Goal: Task Accomplishment & Management: Manage account settings

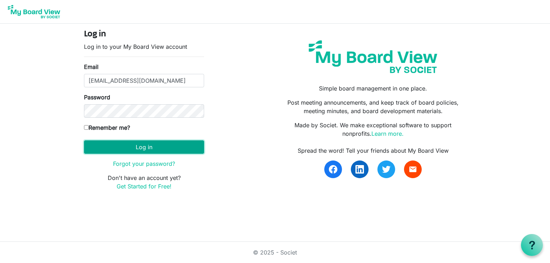
click at [162, 149] on button "Log in" at bounding box center [144, 147] width 120 height 13
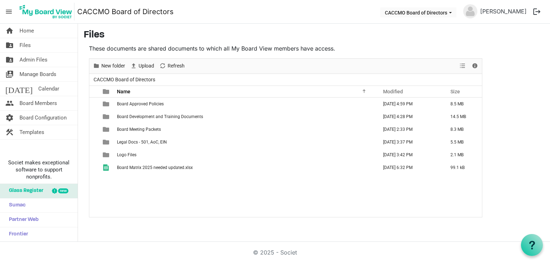
click at [290, 221] on main "Files These documents are shared documents to which all My Board View members h…" at bounding box center [314, 124] width 472 height 200
click at [416, 33] on h3 "Files" at bounding box center [314, 35] width 460 height 12
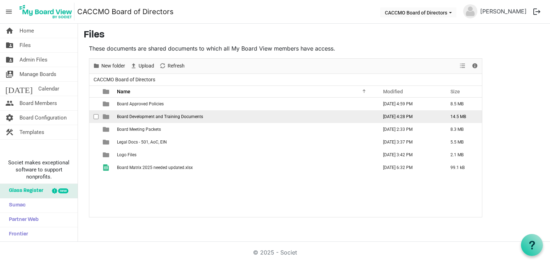
click at [152, 117] on span "Board Development and Training Documents" at bounding box center [160, 116] width 86 height 5
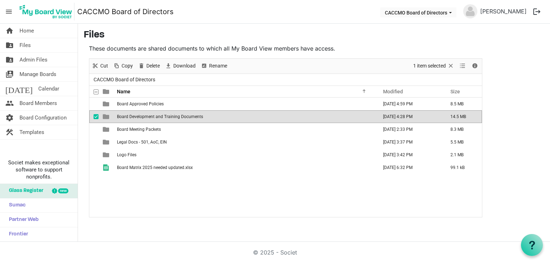
click at [152, 117] on span "Board Development and Training Documents" at bounding box center [160, 116] width 86 height 5
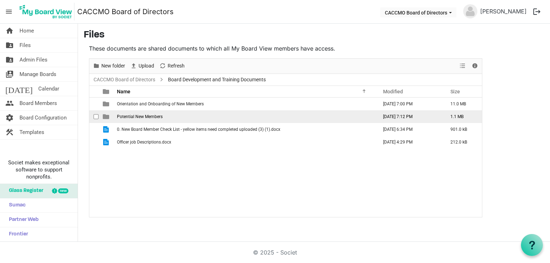
click at [152, 117] on span "Potential New Members" at bounding box center [140, 116] width 46 height 5
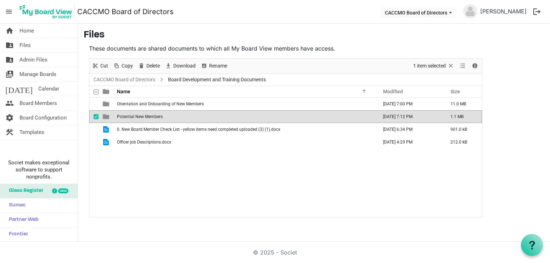
click at [152, 117] on span "Potential New Members" at bounding box center [140, 116] width 46 height 5
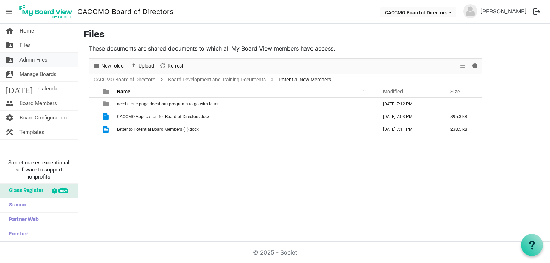
click at [48, 63] on link "folder_shared Admin Files" at bounding box center [39, 60] width 78 height 14
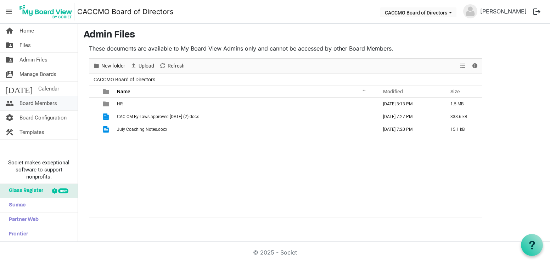
click at [47, 102] on span "Board Members" at bounding box center [38, 103] width 38 height 14
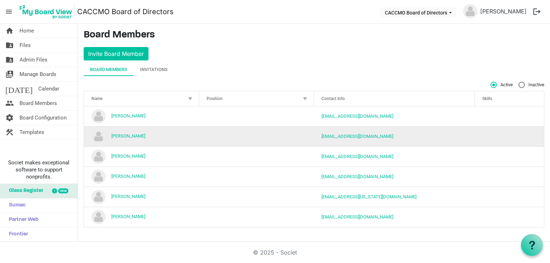
click at [132, 139] on td "Connie Stith" at bounding box center [141, 136] width 115 height 20
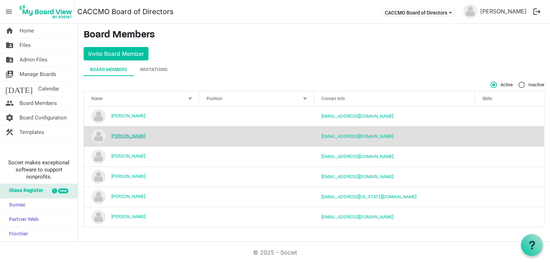
click at [130, 136] on link "Connie Stith" at bounding box center [128, 135] width 34 height 5
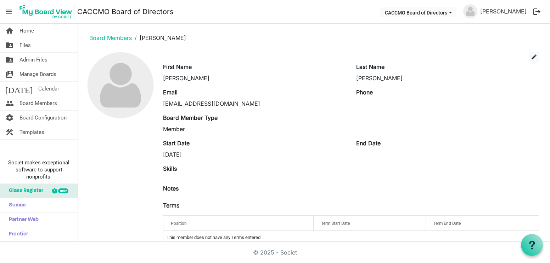
scroll to position [14, 0]
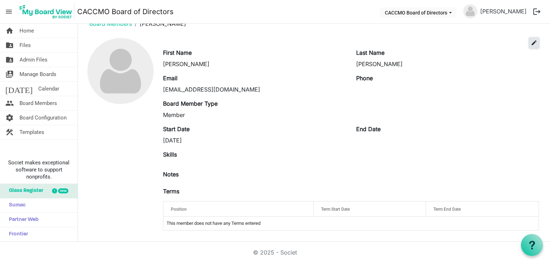
click at [530, 44] on span "edit" at bounding box center [533, 43] width 6 height 6
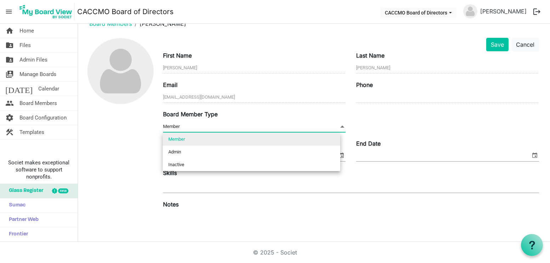
click at [339, 127] on span at bounding box center [342, 127] width 6 height 8
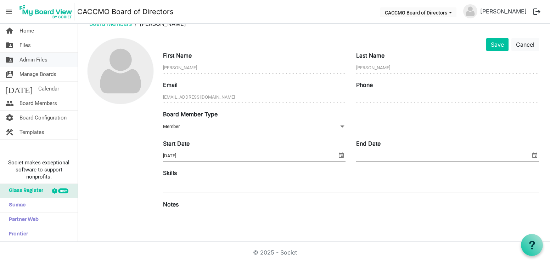
click at [34, 62] on span "Admin Files" at bounding box center [33, 60] width 28 height 14
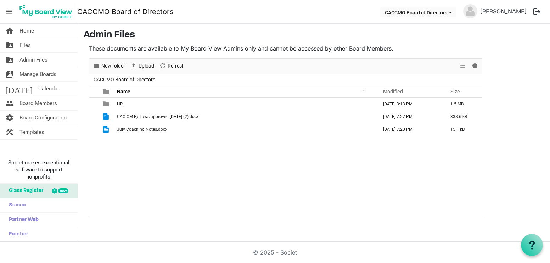
click at [120, 132] on td "July Coaching Notes.docx" at bounding box center [245, 129] width 261 height 13
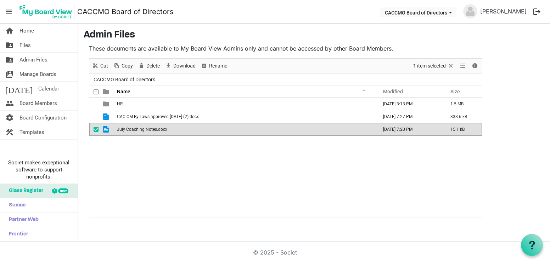
click at [128, 130] on span "July Coaching Notes.docx" at bounding box center [142, 129] width 50 height 5
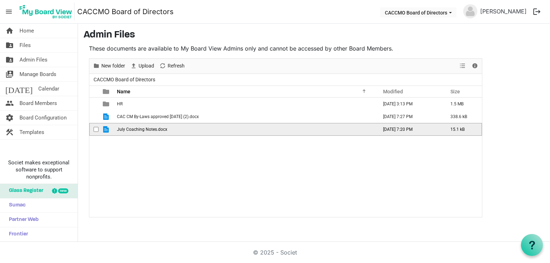
click at [128, 130] on span "July Coaching Notes.docx" at bounding box center [142, 129] width 50 height 5
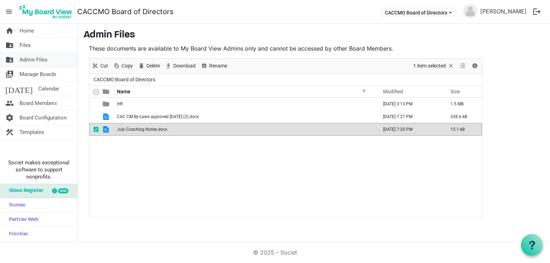
click at [39, 64] on span "Admin Files" at bounding box center [33, 60] width 28 height 14
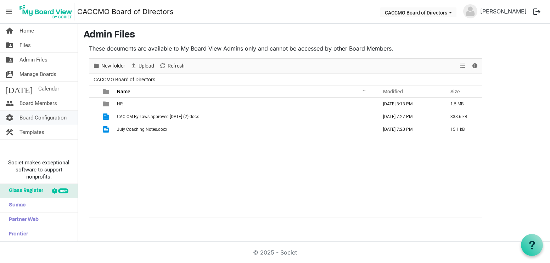
click at [59, 120] on span "Board Configuration" at bounding box center [42, 118] width 47 height 14
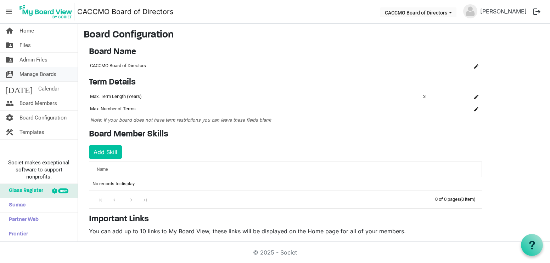
click at [51, 77] on span "Manage Boards" at bounding box center [37, 74] width 37 height 14
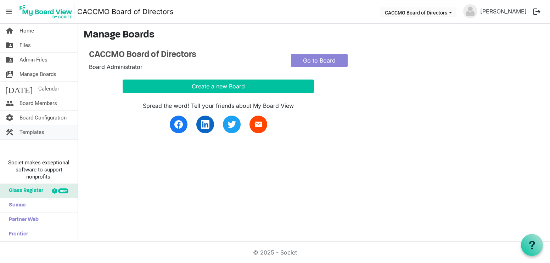
click at [35, 131] on span "Templates" at bounding box center [31, 132] width 25 height 14
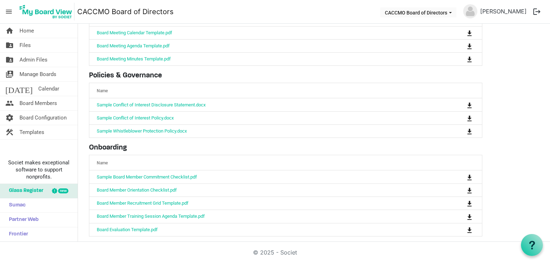
scroll to position [67, 0]
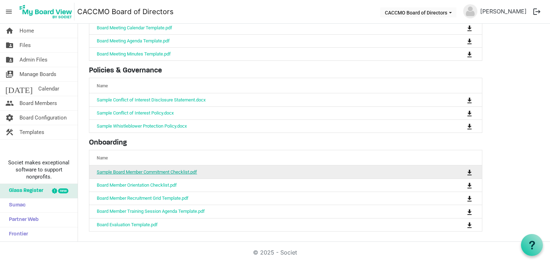
click at [158, 170] on link "Sample Board Member Commitment Checklist.pdf" at bounding box center [147, 172] width 100 height 5
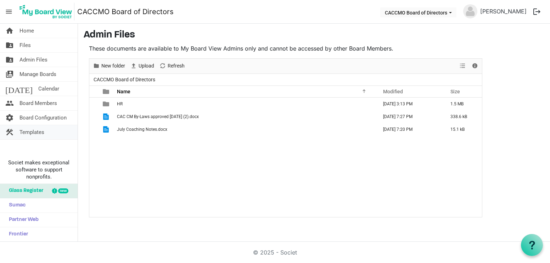
click at [38, 135] on span "Templates" at bounding box center [31, 132] width 25 height 14
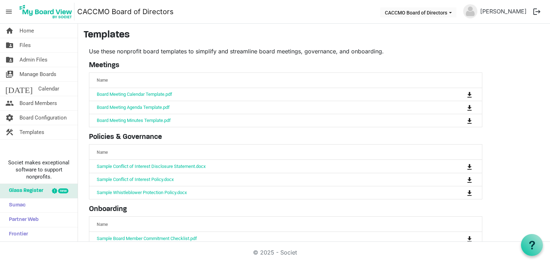
click at [506, 222] on main "Templates Use these nonprofit board templates to simplify and streamline board …" at bounding box center [314, 167] width 472 height 286
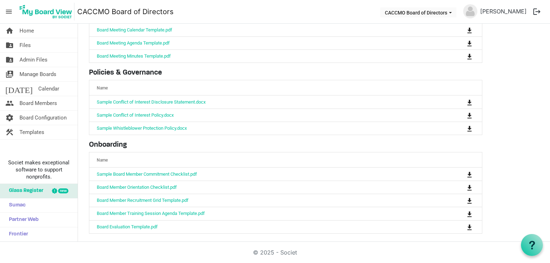
scroll to position [67, 0]
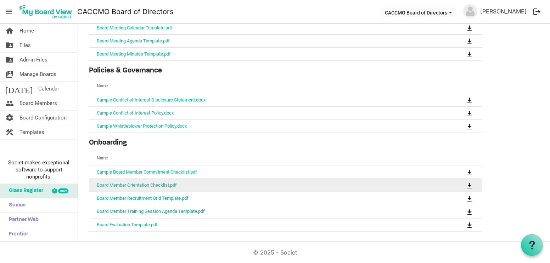
click at [127, 189] on td "Board Member Orientation Checklist.pdf" at bounding box center [263, 185] width 348 height 13
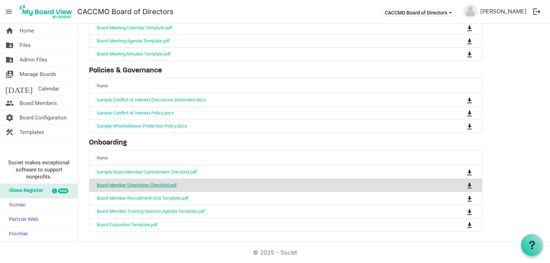
click at [127, 186] on link "Board Member Orientation Checklist.pdf" at bounding box center [137, 185] width 80 height 5
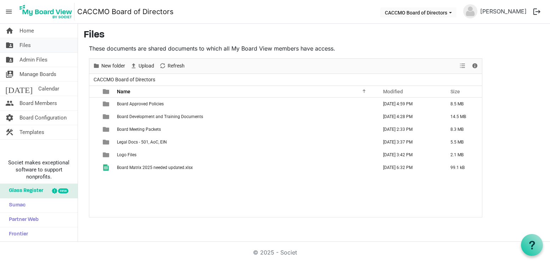
click at [52, 49] on link "folder_shared Files" at bounding box center [39, 45] width 78 height 14
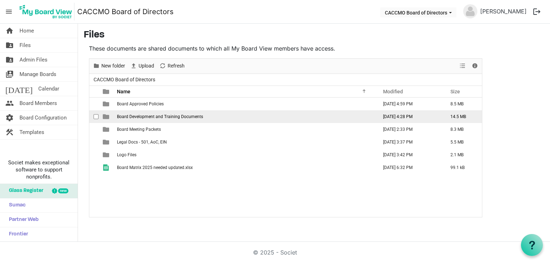
click at [162, 119] on td "Board Development and Training Documents" at bounding box center [245, 116] width 261 height 13
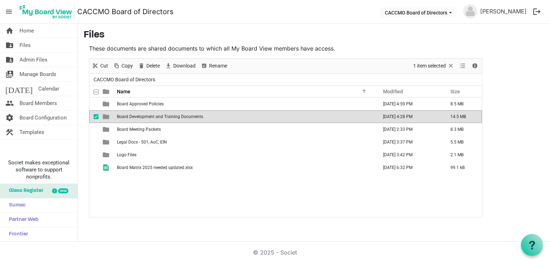
click at [162, 119] on td "Board Development and Training Documents" at bounding box center [245, 116] width 261 height 13
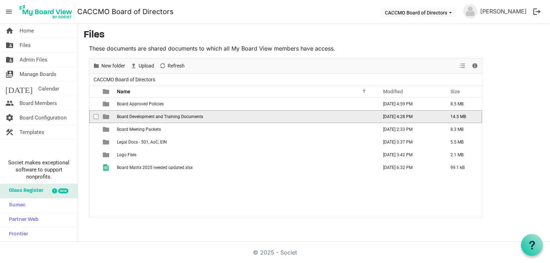
click at [162, 119] on td "Board Development and Training Documents" at bounding box center [245, 116] width 261 height 13
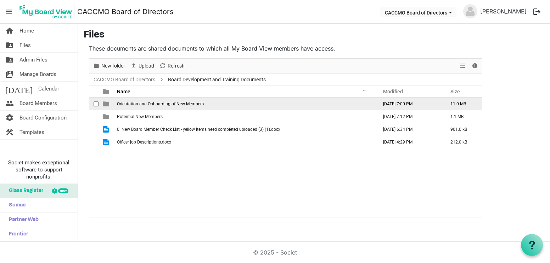
click at [168, 106] on span "Orientation and Onboarding of New Members" at bounding box center [160, 104] width 87 height 5
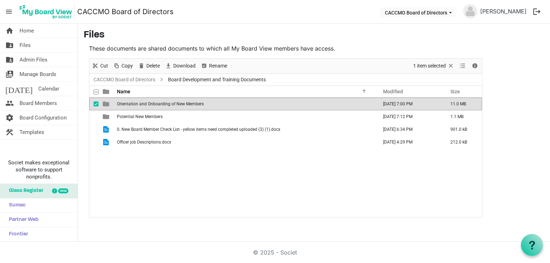
click at [168, 106] on span "Orientation and Onboarding of New Members" at bounding box center [160, 104] width 87 height 5
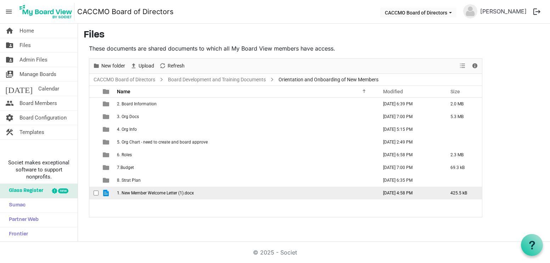
click at [147, 194] on span "1. New Member Welcome Letter (1).docx" at bounding box center [155, 193] width 77 height 5
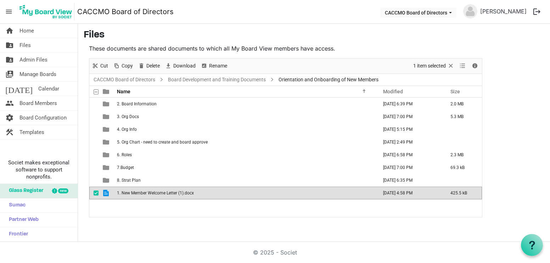
click at [147, 194] on span "1. New Member Welcome Letter (1).docx" at bounding box center [155, 193] width 77 height 5
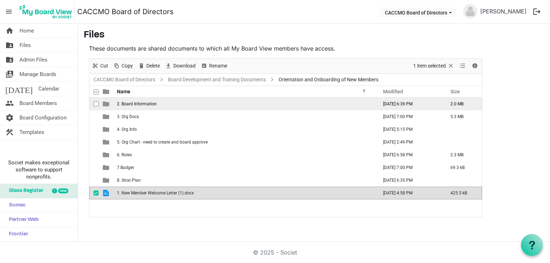
click at [152, 104] on span "2. Board Information" at bounding box center [137, 104] width 40 height 5
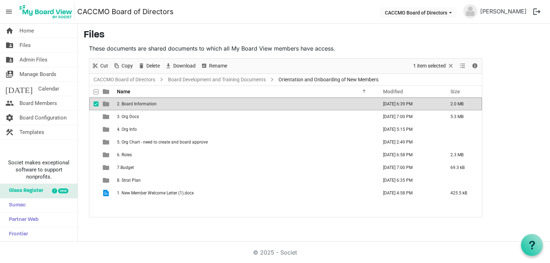
click at [152, 104] on span "2. Board Information" at bounding box center [137, 104] width 40 height 5
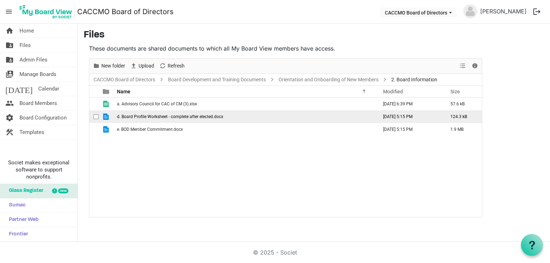
click at [177, 118] on span "d. Board Profile Worksheet - complete after elected.docx" at bounding box center [170, 116] width 106 height 5
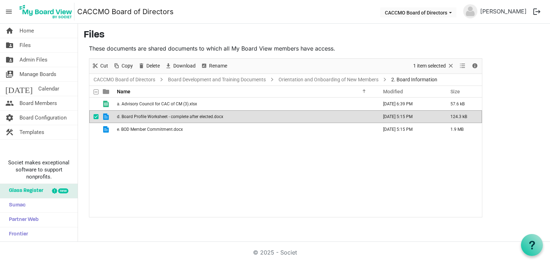
click at [177, 118] on span "d. Board Profile Worksheet - complete after elected.docx" at bounding box center [170, 116] width 106 height 5
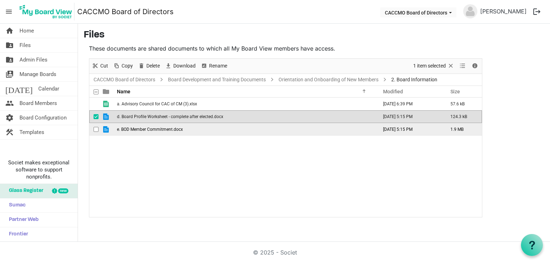
click at [139, 131] on span "e. BOD Member Commitment.docx" at bounding box center [150, 129] width 66 height 5
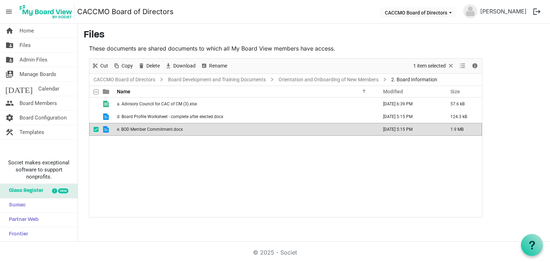
click at [139, 131] on span "e. BOD Member Commitment.docx" at bounding box center [150, 129] width 66 height 5
click at [302, 81] on link "Orientation and Onboarding of New Members" at bounding box center [328, 79] width 103 height 9
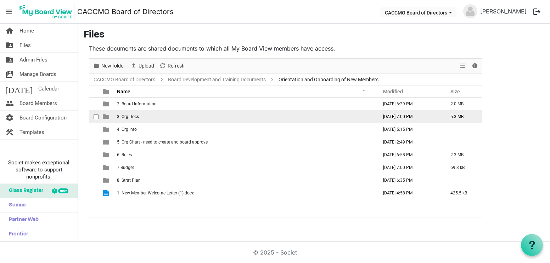
click at [136, 115] on span "3. Org Docs" at bounding box center [128, 116] width 22 height 5
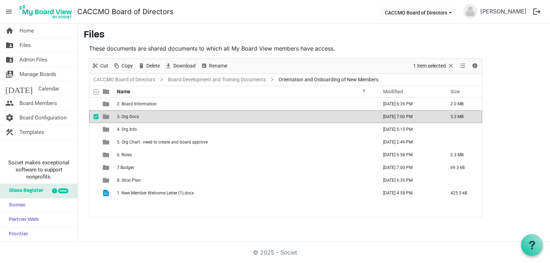
click at [136, 115] on span "3. Org Docs" at bounding box center [128, 116] width 22 height 5
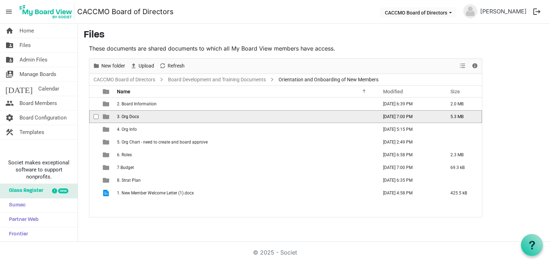
click at [136, 115] on span "3. Org Docs" at bounding box center [128, 116] width 22 height 5
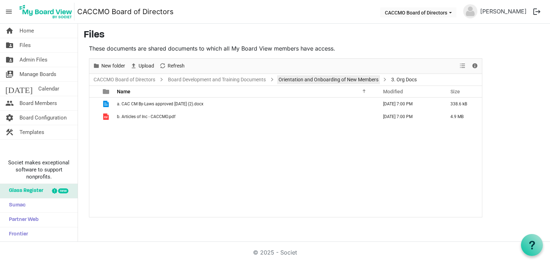
click at [308, 79] on link "Orientation and Onboarding of New Members" at bounding box center [328, 79] width 103 height 9
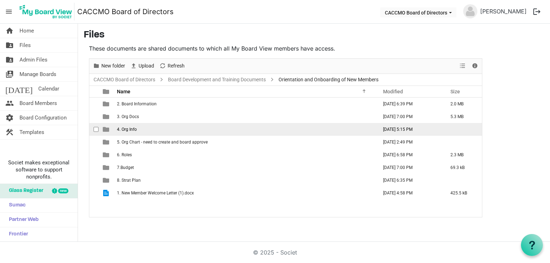
click at [184, 130] on td "4. Org Info" at bounding box center [245, 129] width 261 height 13
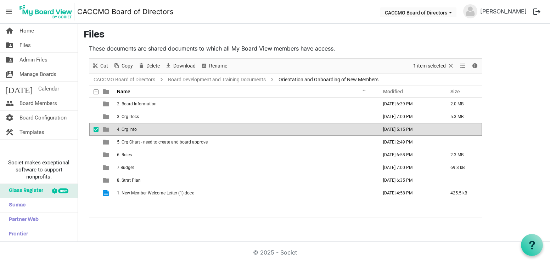
click at [184, 130] on td "4. Org Info" at bounding box center [245, 129] width 261 height 13
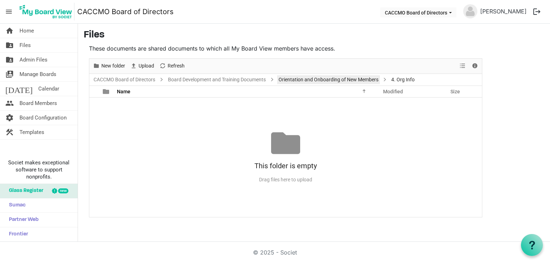
click at [311, 81] on link "Orientation and Onboarding of New Members" at bounding box center [328, 79] width 103 height 9
click at [291, 78] on div at bounding box center [285, 138] width 392 height 159
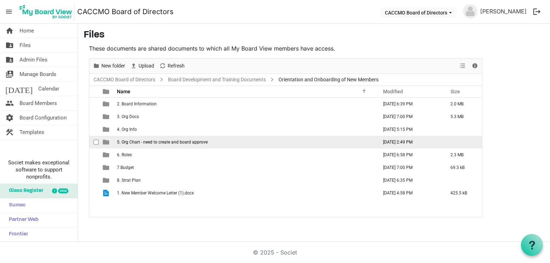
click at [164, 144] on span "5. Org Chart - need to create and board approve" at bounding box center [162, 142] width 91 height 5
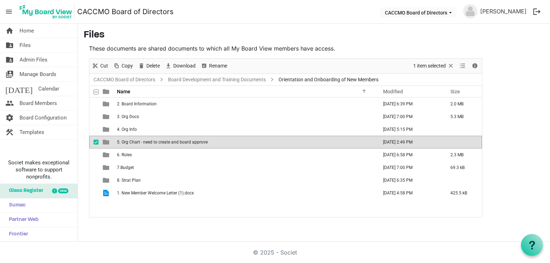
click at [164, 144] on span "5. Org Chart - need to create and board approve" at bounding box center [162, 142] width 91 height 5
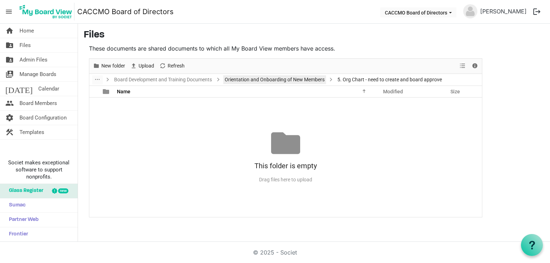
click at [259, 79] on link "Orientation and Onboarding of New Members" at bounding box center [274, 79] width 103 height 9
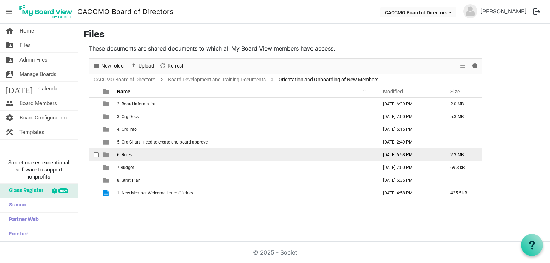
click at [134, 157] on td "6. Roles" at bounding box center [245, 155] width 261 height 13
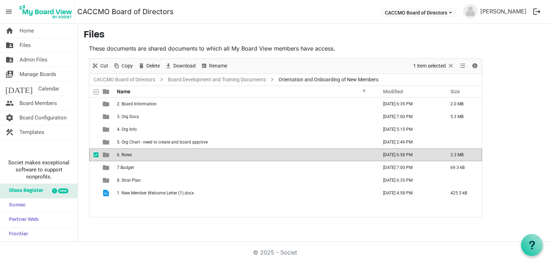
click at [134, 157] on td "6. Roles" at bounding box center [245, 155] width 261 height 13
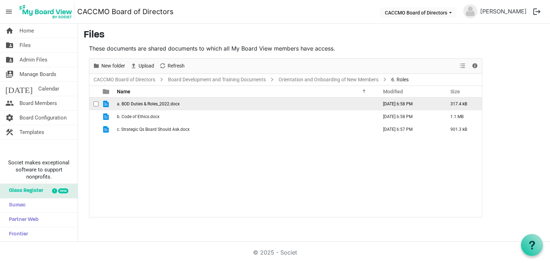
click at [149, 102] on span "a. BOD Duties & Roles_2022.docx" at bounding box center [148, 104] width 63 height 5
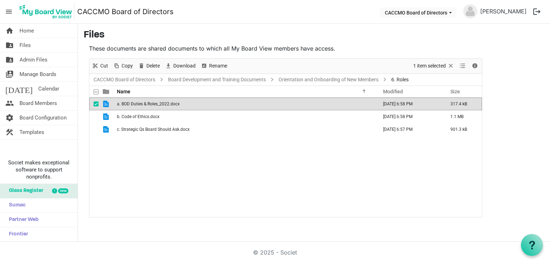
click at [147, 104] on span "a. BOD Duties & Roles_2022.docx" at bounding box center [148, 104] width 63 height 5
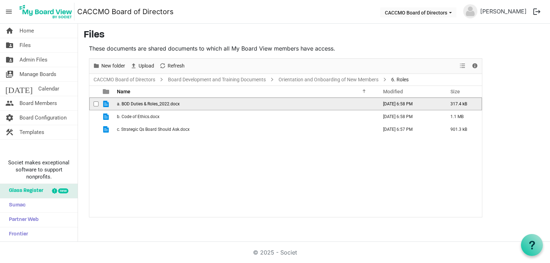
click at [147, 104] on span "a. BOD Duties & Roles_2022.docx" at bounding box center [148, 104] width 63 height 5
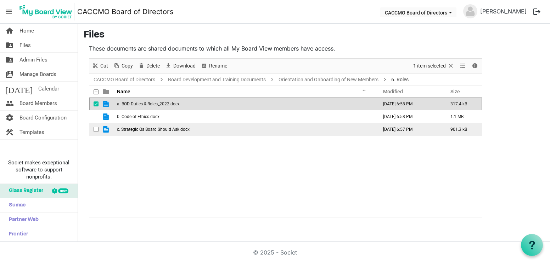
click at [151, 129] on span "c. Strategic Qs Board Should Ask.docx" at bounding box center [153, 129] width 73 height 5
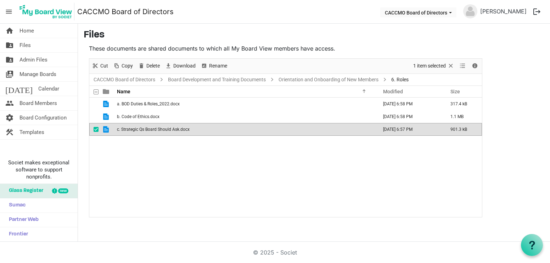
click at [151, 129] on span "c. Strategic Qs Board Should Ask.docx" at bounding box center [153, 129] width 73 height 5
click at [341, 80] on link "Orientation and Onboarding of New Members" at bounding box center [328, 79] width 103 height 9
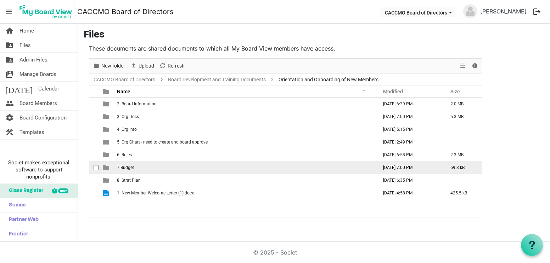
click at [127, 168] on span "7.Budget" at bounding box center [125, 167] width 17 height 5
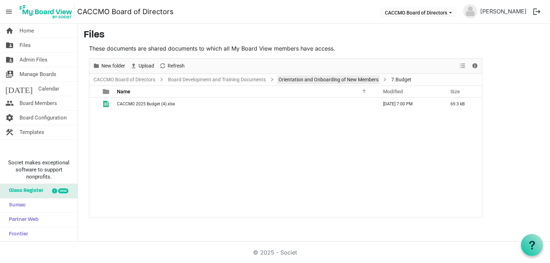
click at [299, 82] on link "Orientation and Onboarding of New Members" at bounding box center [328, 79] width 103 height 9
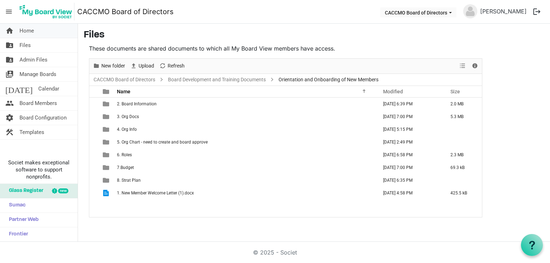
click at [27, 32] on span "Home" at bounding box center [26, 31] width 15 height 14
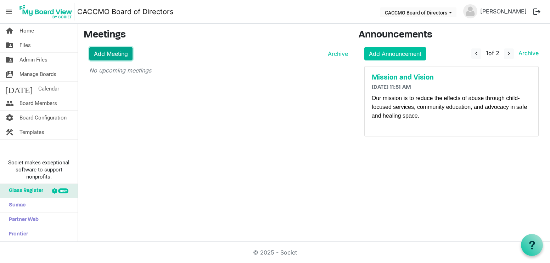
click at [128, 53] on link "Add Meeting" at bounding box center [110, 53] width 43 height 13
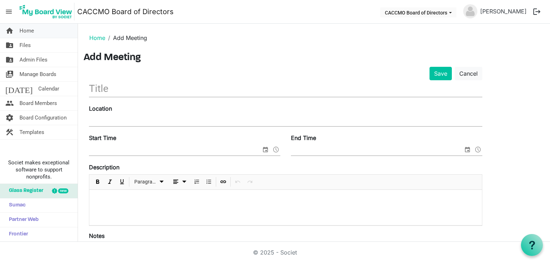
click at [39, 34] on link "home Home" at bounding box center [39, 31] width 78 height 14
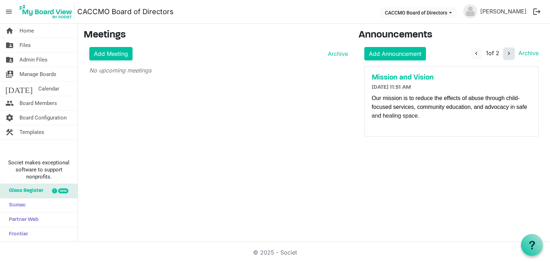
click at [506, 54] on span "navigate_next" at bounding box center [508, 53] width 6 height 6
click at [473, 56] on span "navigate_before" at bounding box center [475, 53] width 6 height 6
click at [403, 60] on link "Add Announcement" at bounding box center [395, 53] width 62 height 13
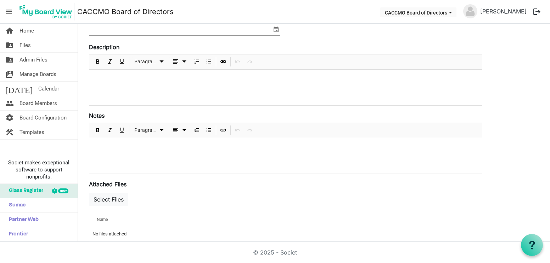
scroll to position [102, 0]
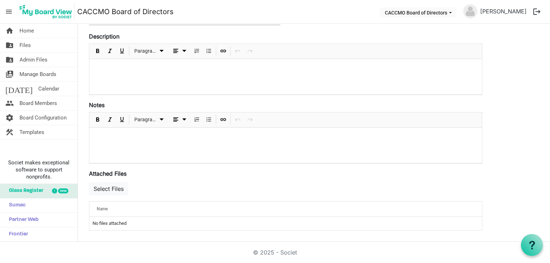
drag, startPoint x: 545, startPoint y: 140, endPoint x: 528, endPoint y: 46, distance: 94.7
click at [528, 46] on div "Save Cancel Expiry Date Description Paragraph Notes Paragraph Attached Files []…" at bounding box center [314, 100] width 460 height 271
drag, startPoint x: 547, startPoint y: 109, endPoint x: 532, endPoint y: 42, distance: 68.6
click at [532, 42] on div "Save Cancel Expiry Date Description Paragraph Notes Paragraph Attached Files []…" at bounding box center [314, 100] width 460 height 271
drag, startPoint x: 546, startPoint y: 107, endPoint x: 531, endPoint y: 38, distance: 71.5
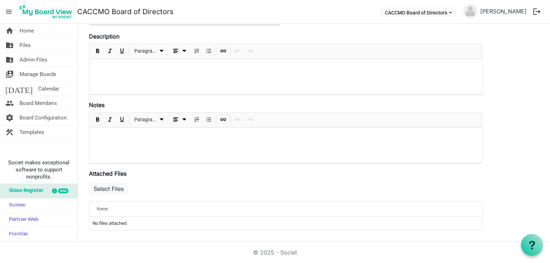
click at [531, 38] on div "Save Cancel Expiry Date Description Paragraph Notes Paragraph Attached Files []…" at bounding box center [314, 100] width 460 height 271
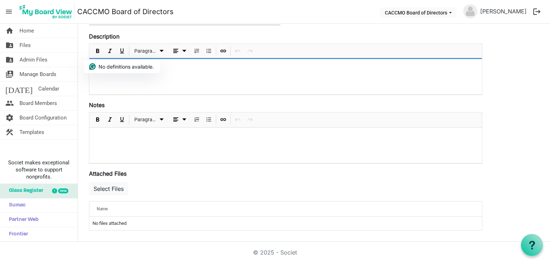
drag, startPoint x: 531, startPoint y: 38, endPoint x: 527, endPoint y: 56, distance: 18.9
click at [527, 56] on div "Save Cancel Expiry Date Description Paragraph Notes Paragraph Attached Files []…" at bounding box center [314, 100] width 460 height 271
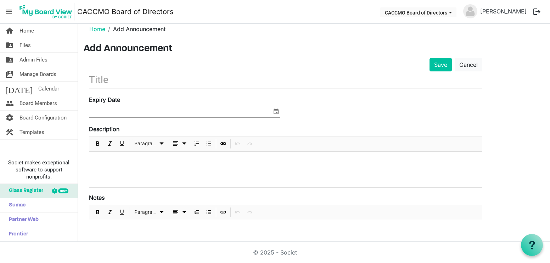
scroll to position [8, 0]
click at [439, 66] on button "Save" at bounding box center [440, 64] width 22 height 13
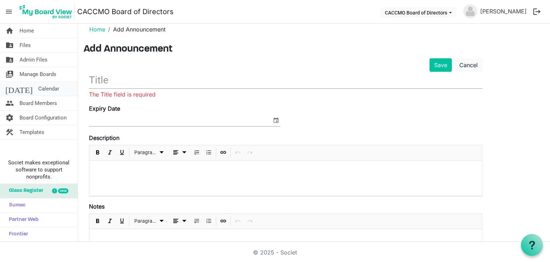
click at [41, 92] on link "today Calendar" at bounding box center [39, 89] width 78 height 14
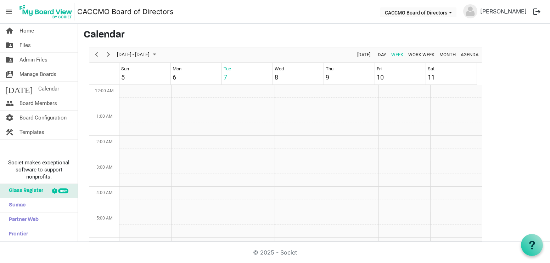
scroll to position [229, 0]
